Goal: Book appointment/travel/reservation

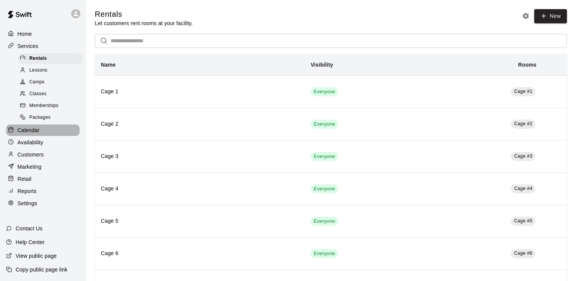
click at [30, 133] on p "Calendar" at bounding box center [29, 130] width 22 height 8
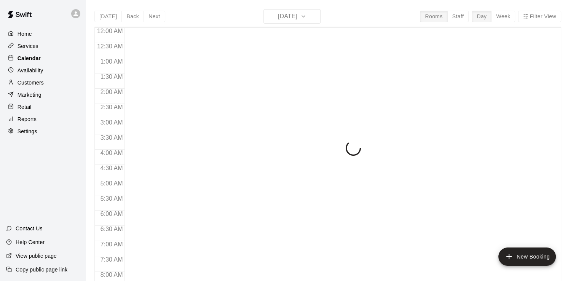
scroll to position [315, 0]
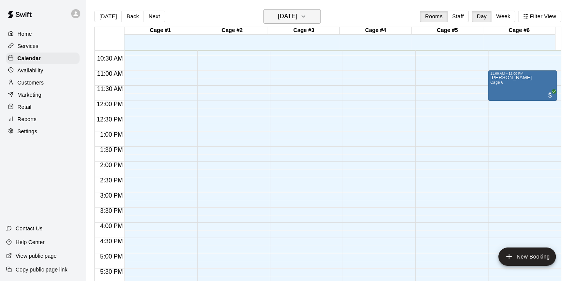
click at [307, 14] on icon "button" at bounding box center [303, 16] width 6 height 9
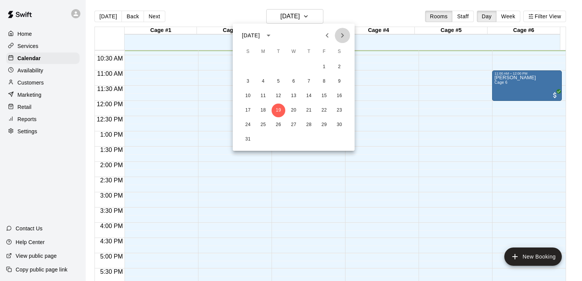
click at [343, 35] on icon "Next month" at bounding box center [342, 35] width 3 height 5
click at [247, 81] on button "2" at bounding box center [248, 82] width 14 height 14
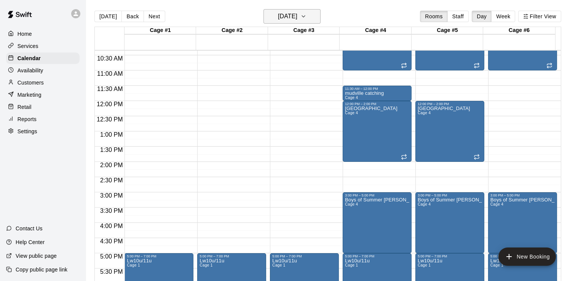
click at [307, 15] on icon "button" at bounding box center [303, 16] width 6 height 9
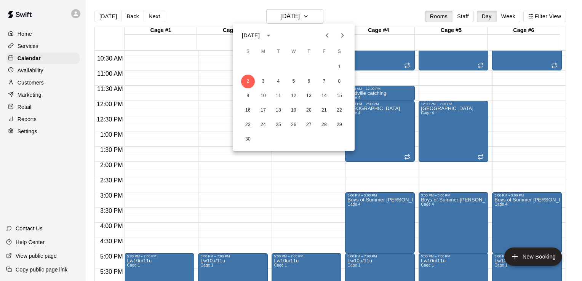
click at [343, 34] on icon "Next month" at bounding box center [342, 35] width 9 height 9
click at [245, 80] on button "7" at bounding box center [248, 82] width 14 height 14
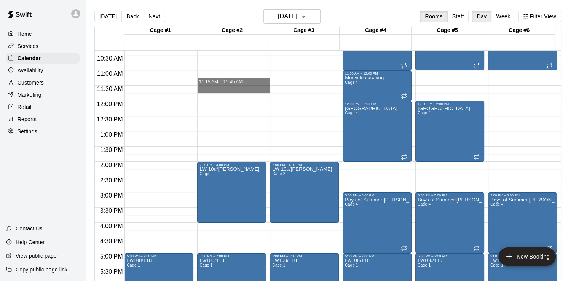
drag, startPoint x: 245, startPoint y: 80, endPoint x: 235, endPoint y: 85, distance: 10.9
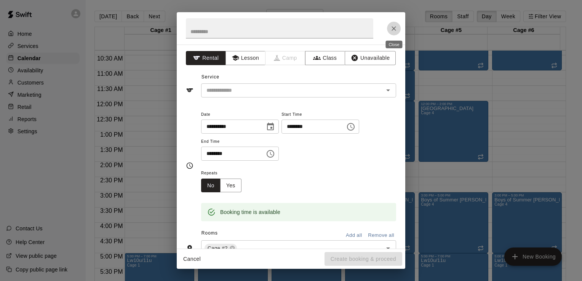
click at [392, 30] on icon "Close" at bounding box center [394, 29] width 8 height 8
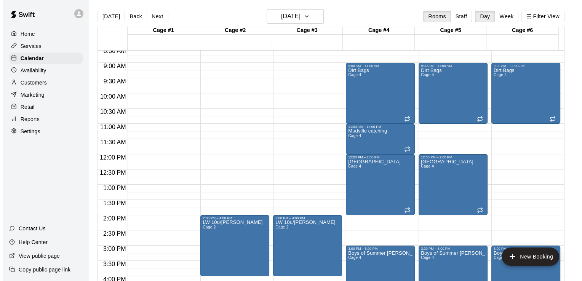
scroll to position [249, 0]
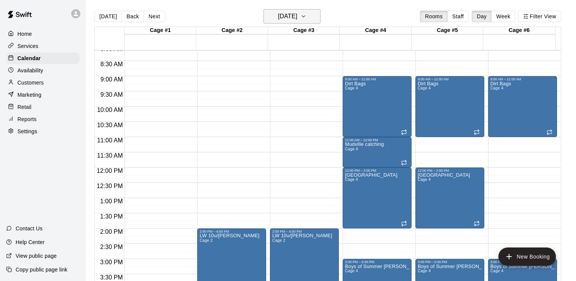
click at [307, 15] on icon "button" at bounding box center [303, 16] width 6 height 9
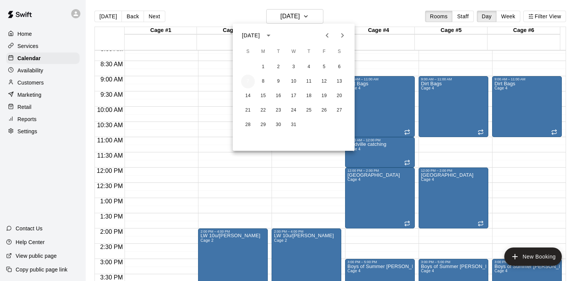
click at [245, 81] on button "7" at bounding box center [248, 82] width 14 height 14
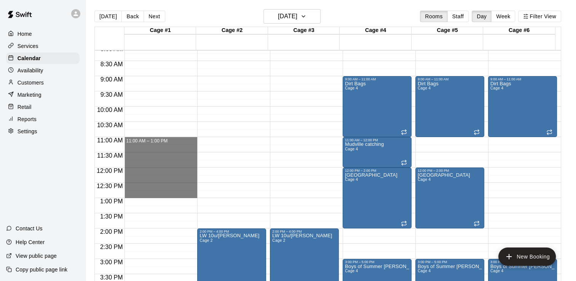
drag, startPoint x: 154, startPoint y: 137, endPoint x: 153, endPoint y: 195, distance: 57.9
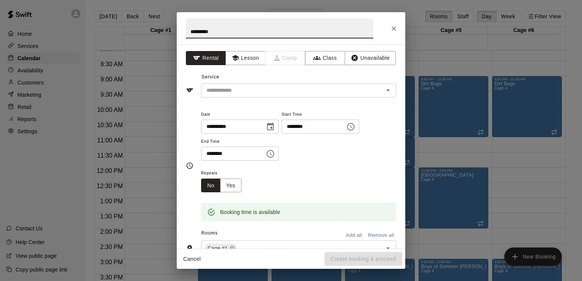
type input "*********"
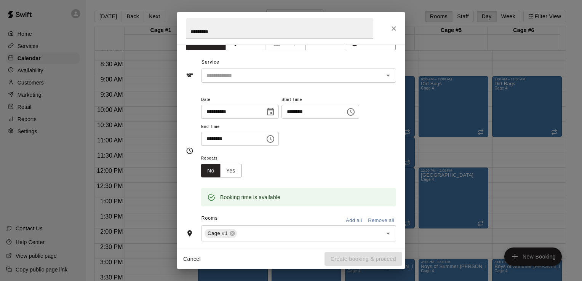
scroll to position [15, 0]
drag, startPoint x: 401, startPoint y: 242, endPoint x: 361, endPoint y: 169, distance: 82.8
click at [361, 169] on div "Repeats No Yes" at bounding box center [298, 165] width 195 height 24
click at [254, 238] on div "Cage #1 ​" at bounding box center [298, 233] width 195 height 16
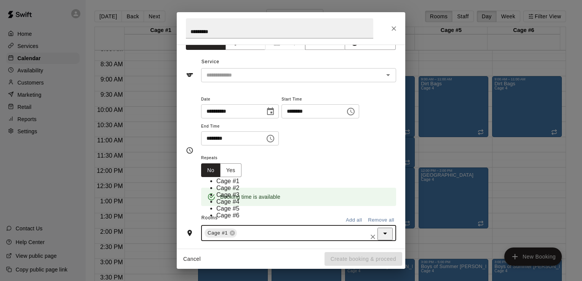
click at [225, 185] on li "Cage #2" at bounding box center [303, 188] width 174 height 7
click at [276, 232] on input "text" at bounding box center [322, 233] width 99 height 10
click at [224, 192] on li "Cage #3" at bounding box center [303, 195] width 174 height 7
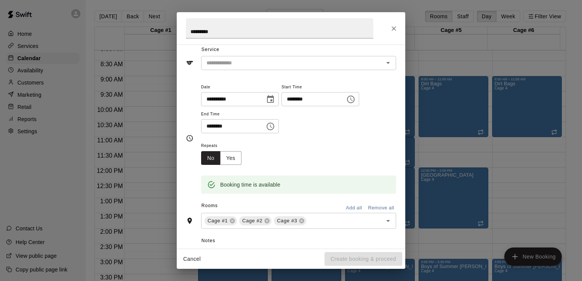
scroll to position [0, 0]
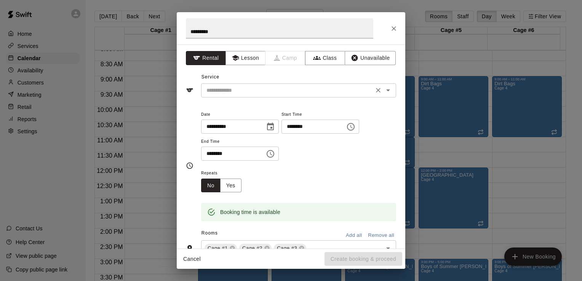
click at [383, 91] on icon "Open" at bounding box center [387, 90] width 9 height 9
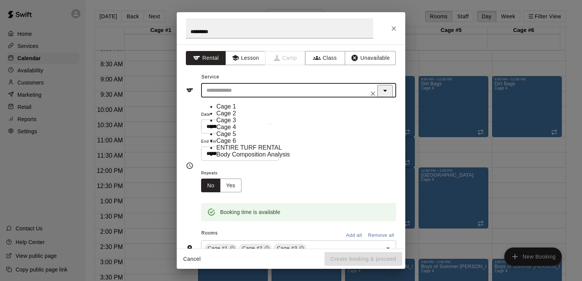
click at [236, 106] on li "Cage 1" at bounding box center [303, 106] width 174 height 7
type input "******"
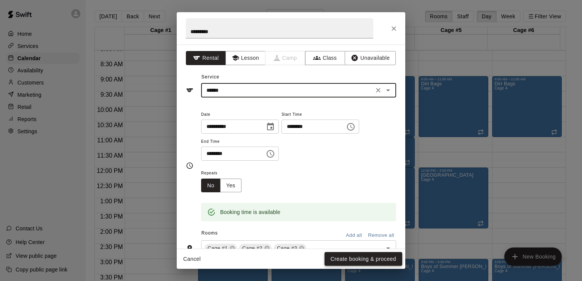
click at [354, 260] on button "Create booking & proceed" at bounding box center [363, 259] width 78 height 14
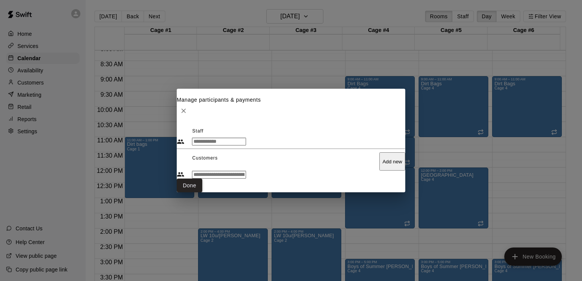
click at [202, 193] on button "Done" at bounding box center [190, 186] width 26 height 14
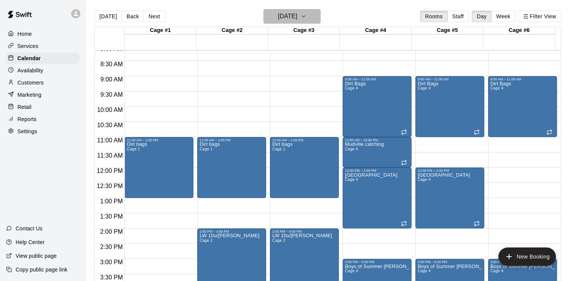
click at [307, 17] on icon "button" at bounding box center [303, 16] width 6 height 9
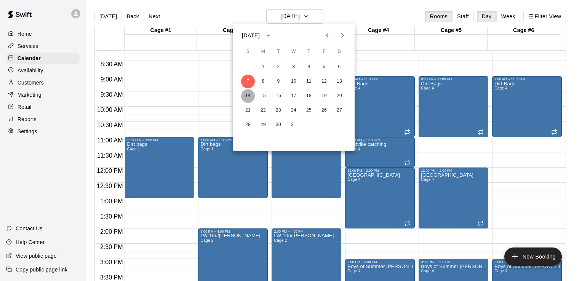
click at [247, 98] on button "14" at bounding box center [248, 96] width 14 height 14
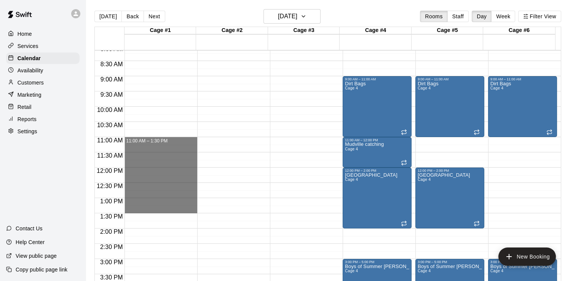
drag, startPoint x: 195, startPoint y: 137, endPoint x: 190, endPoint y: 209, distance: 71.7
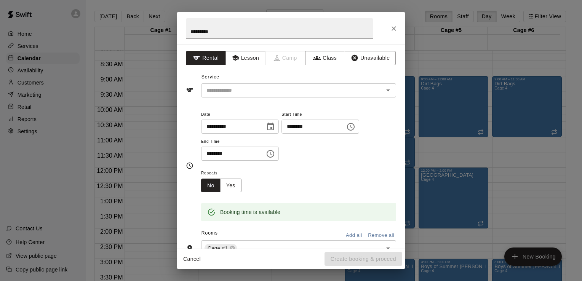
type input "*********"
click at [272, 152] on icon "Choose time, selected time is 1:30 PM" at bounding box center [271, 153] width 2 height 3
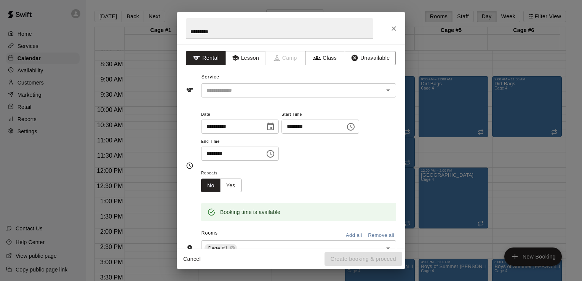
scroll to position [15, 0]
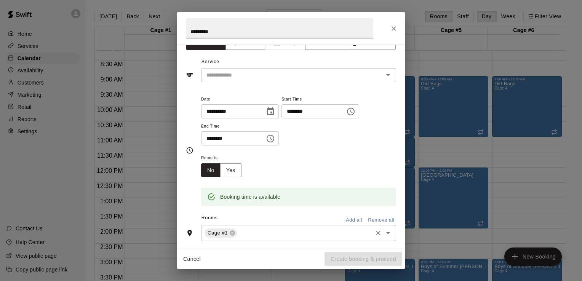
click at [265, 235] on input "text" at bounding box center [304, 233] width 133 height 10
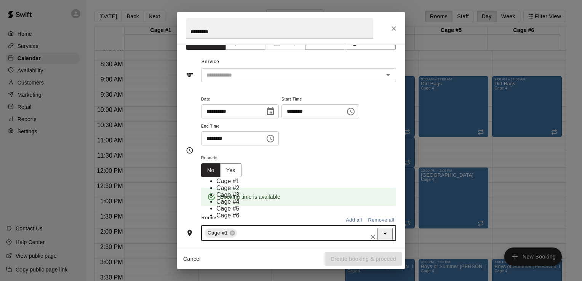
click at [232, 185] on li "Cage #2" at bounding box center [303, 188] width 174 height 7
click at [282, 230] on input "text" at bounding box center [322, 233] width 99 height 10
click at [224, 192] on li "Cage #3" at bounding box center [303, 195] width 174 height 7
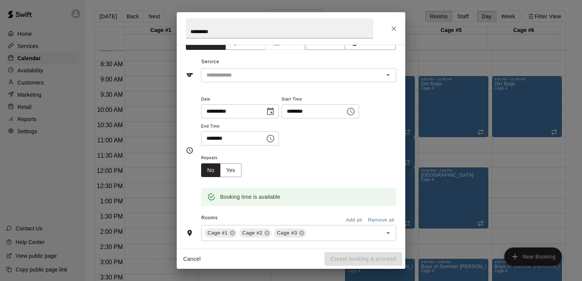
scroll to position [0, 0]
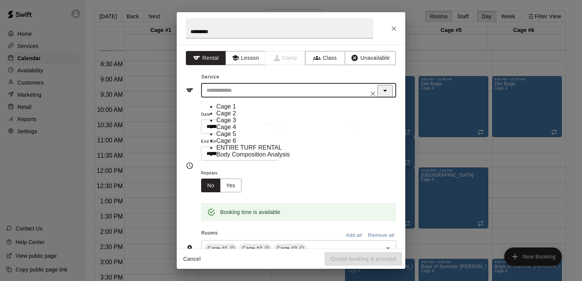
click at [309, 88] on input "text" at bounding box center [287, 91] width 168 height 10
click at [233, 110] on li "Cage 1" at bounding box center [303, 106] width 174 height 7
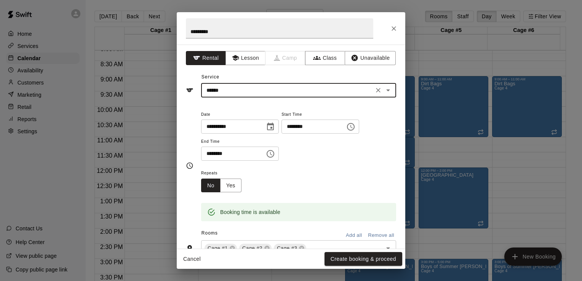
type input "******"
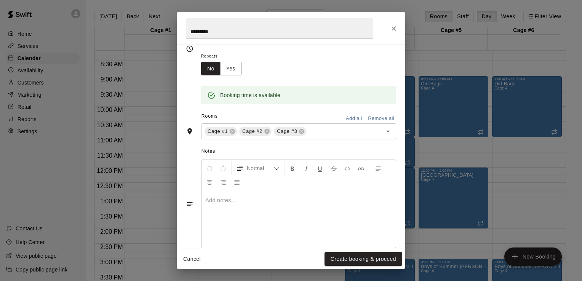
scroll to position [130, 0]
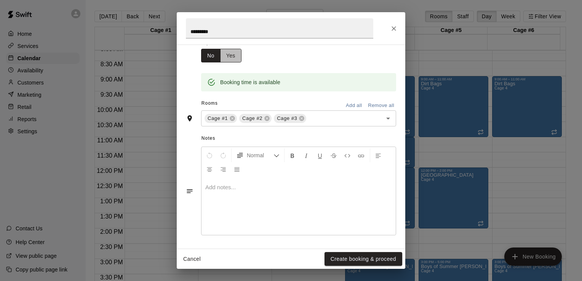
click at [233, 56] on button "Yes" at bounding box center [230, 56] width 21 height 14
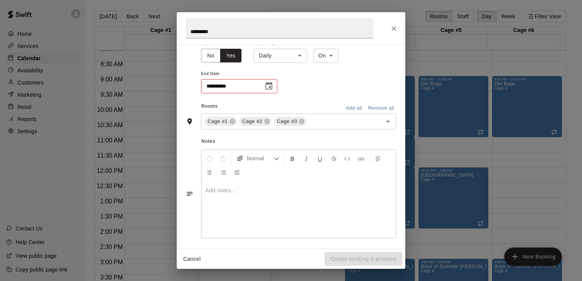
click at [271, 87] on icon "Choose date" at bounding box center [268, 86] width 7 height 8
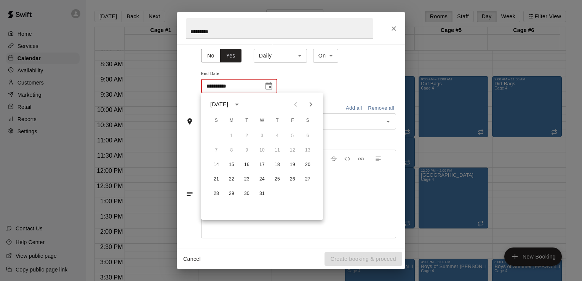
click at [310, 108] on icon "Next month" at bounding box center [310, 104] width 9 height 9
click at [215, 135] on button "1" at bounding box center [216, 136] width 14 height 14
type input "**********"
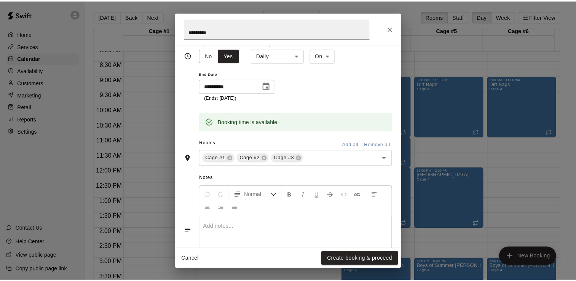
scroll to position [134, 0]
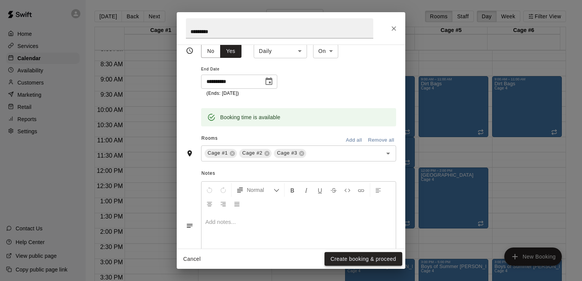
click at [385, 257] on button "Create booking & proceed" at bounding box center [363, 259] width 78 height 14
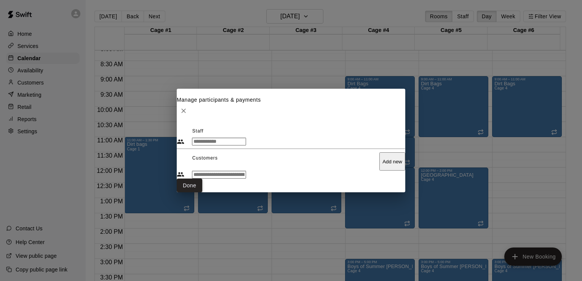
click at [202, 193] on button "Done" at bounding box center [190, 186] width 26 height 14
